Goal: Task Accomplishment & Management: Manage account settings

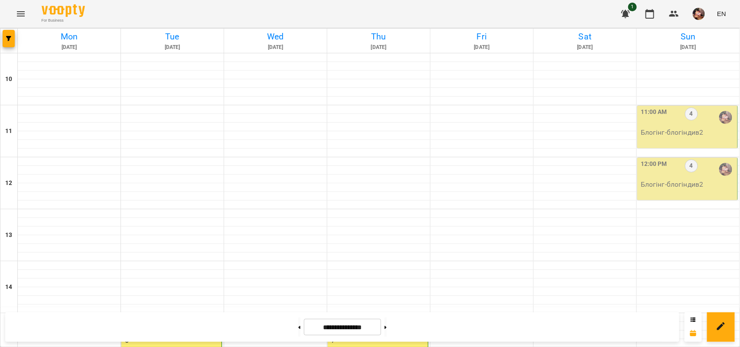
scroll to position [274, 0]
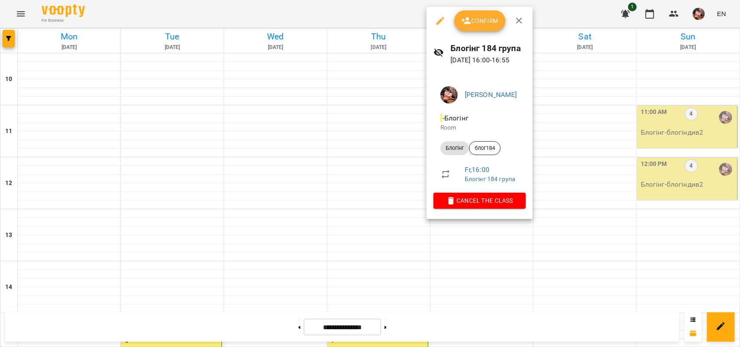
click at [467, 12] on button "Confirm" at bounding box center [479, 20] width 51 height 21
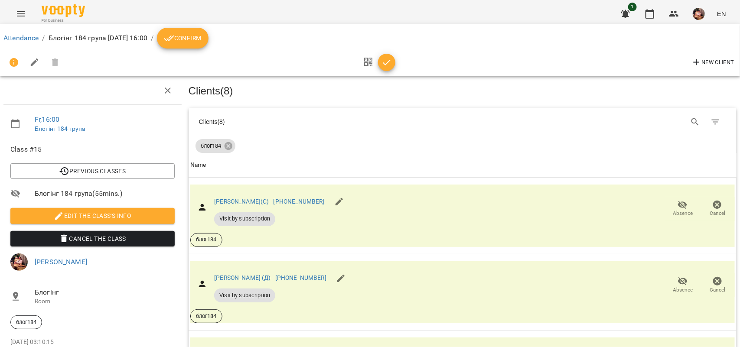
click at [174, 38] on icon "breadcrumb" at bounding box center [169, 38] width 10 height 10
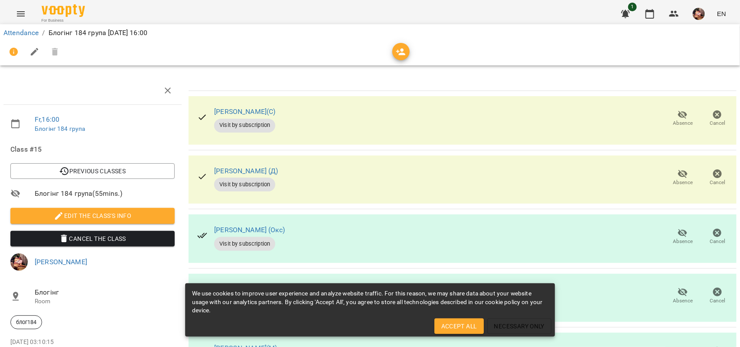
click at [677, 182] on span "Absence" at bounding box center [683, 182] width 20 height 7
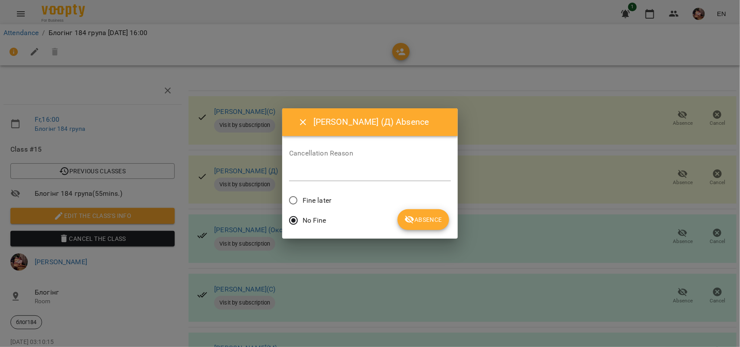
click at [397, 216] on button "Absence" at bounding box center [423, 219] width 52 height 21
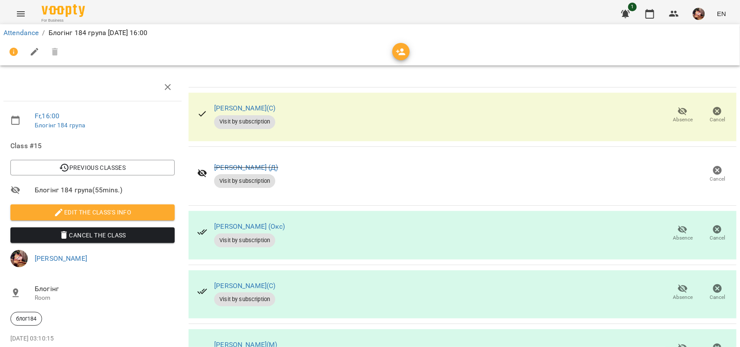
scroll to position [108, 0]
click at [671, 283] on span "Absence" at bounding box center [683, 291] width 24 height 17
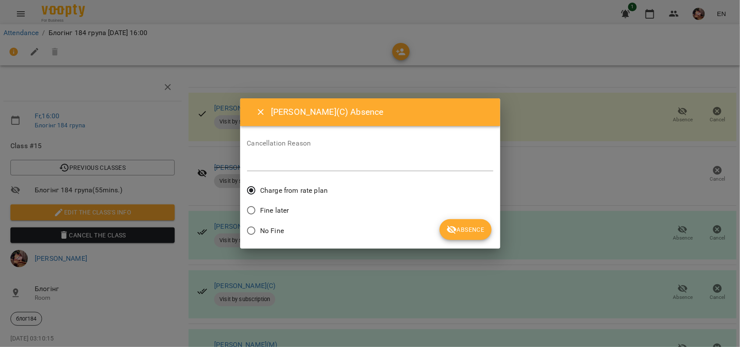
click at [278, 233] on span "No Fine" at bounding box center [272, 231] width 24 height 10
click at [451, 235] on button "Absence" at bounding box center [466, 229] width 52 height 21
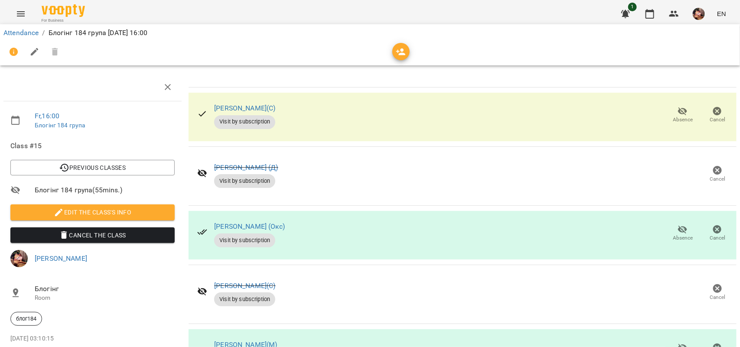
scroll to position [184, 0]
click at [678, 343] on icon "button" at bounding box center [683, 348] width 10 height 10
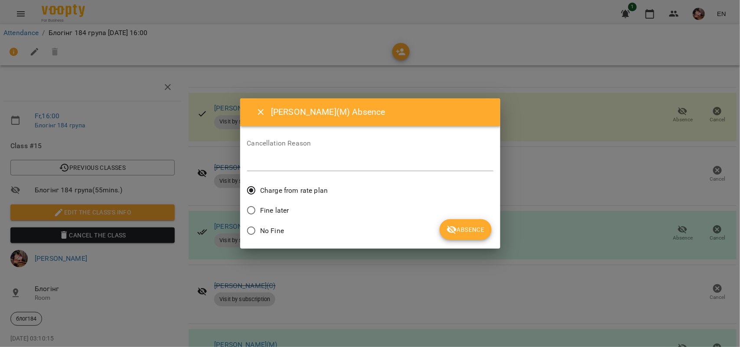
click at [283, 229] on span "No Fine" at bounding box center [272, 231] width 24 height 10
click at [448, 226] on icon "submit" at bounding box center [452, 230] width 10 height 8
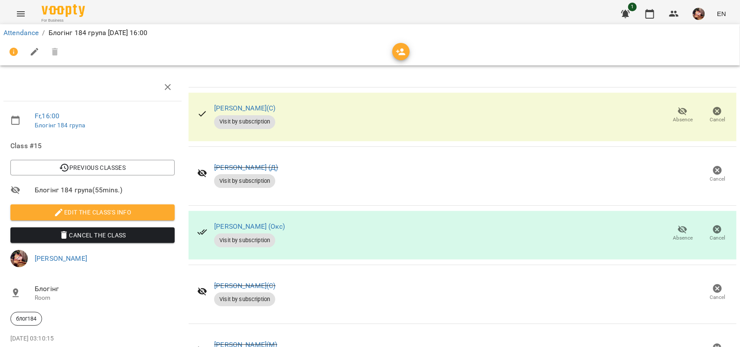
scroll to position [0, 0]
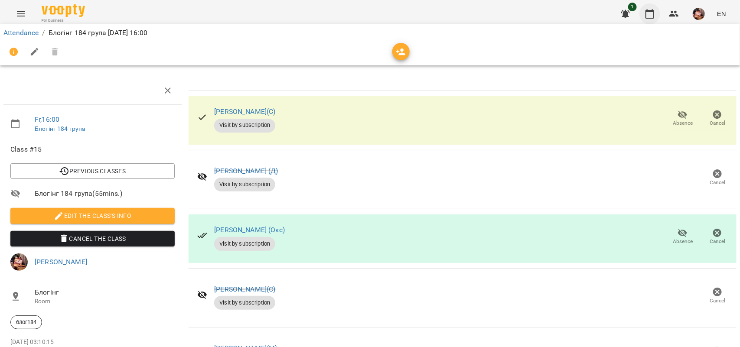
click at [643, 12] on button "button" at bounding box center [649, 13] width 21 height 21
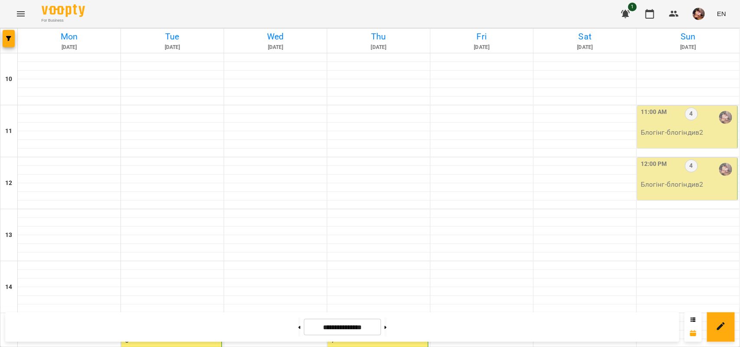
scroll to position [388, 0]
